Goal: Navigation & Orientation: Find specific page/section

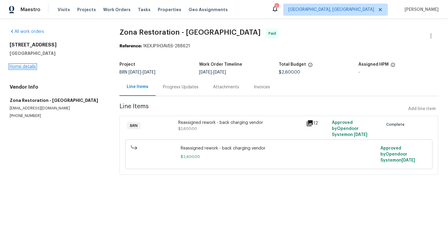
click at [31, 65] on link "Home details" at bounding box center [23, 67] width 26 height 4
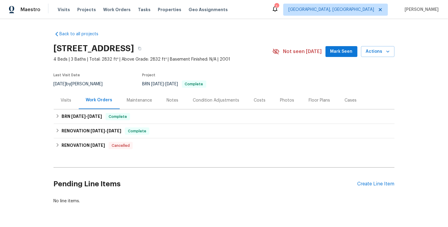
click at [65, 101] on div "Visits" at bounding box center [66, 101] width 11 height 6
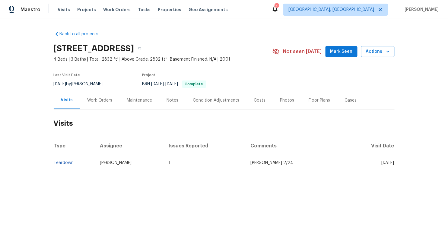
click at [101, 99] on div "Work Orders" at bounding box center [100, 101] width 25 height 6
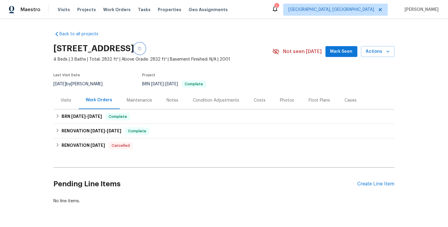
click at [142, 50] on icon "button" at bounding box center [140, 49] width 4 height 4
